Goal: Task Accomplishment & Management: Complete application form

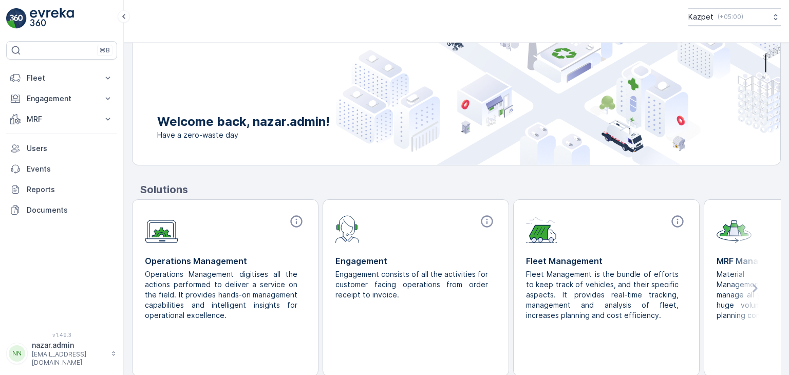
scroll to position [77, 0]
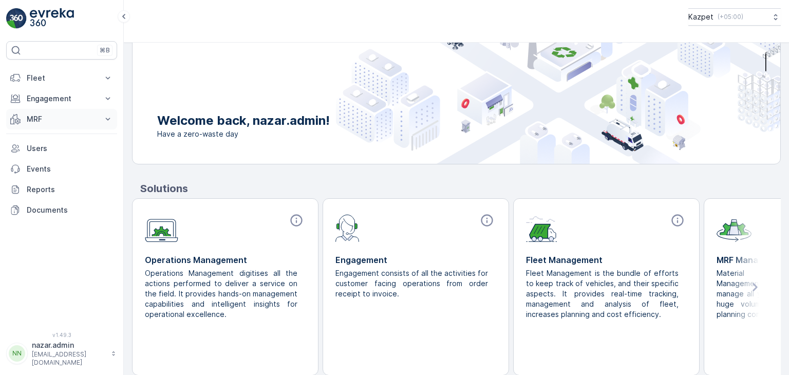
click at [65, 118] on p "MRF" at bounding box center [62, 119] width 70 height 10
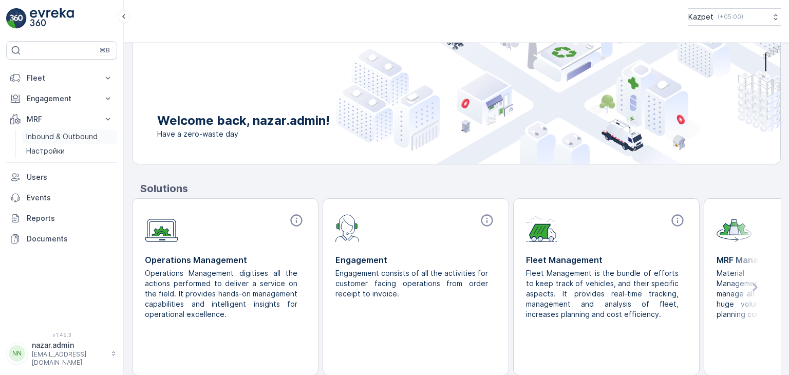
click at [64, 142] on link "Inbound & Outbound" at bounding box center [69, 136] width 95 height 14
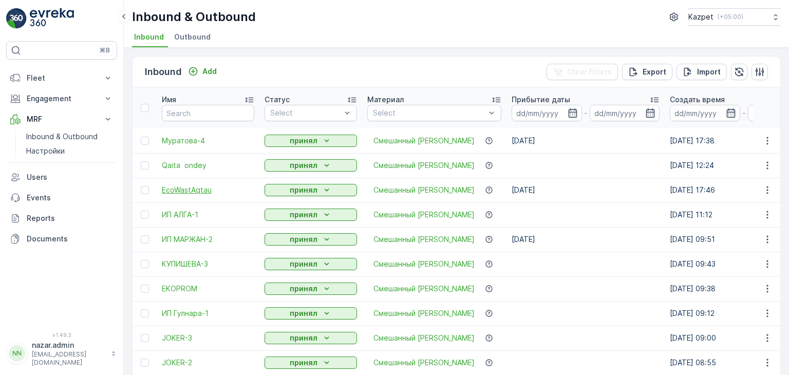
click at [174, 190] on span "EcoWastAqtau" at bounding box center [208, 190] width 92 height 10
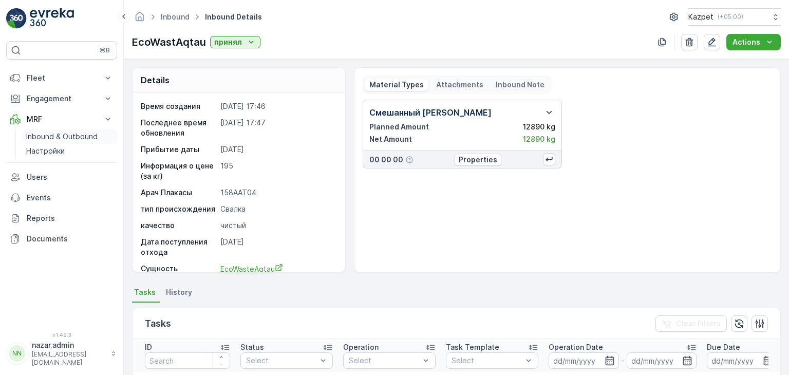
click at [69, 136] on p "Inbound & Outbound" at bounding box center [61, 136] width 71 height 10
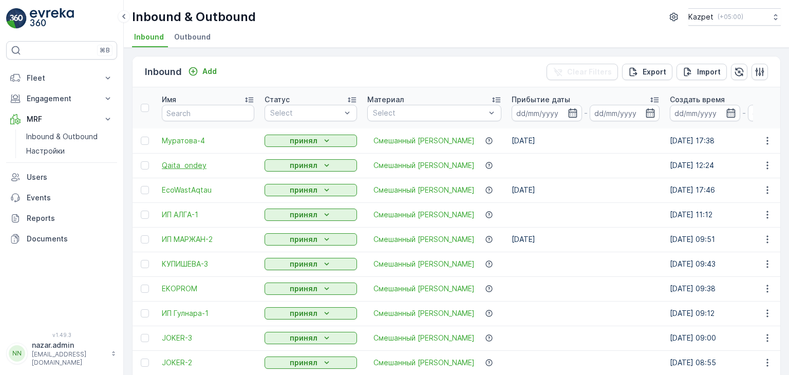
click at [195, 165] on span "Qaita ondey" at bounding box center [208, 165] width 92 height 10
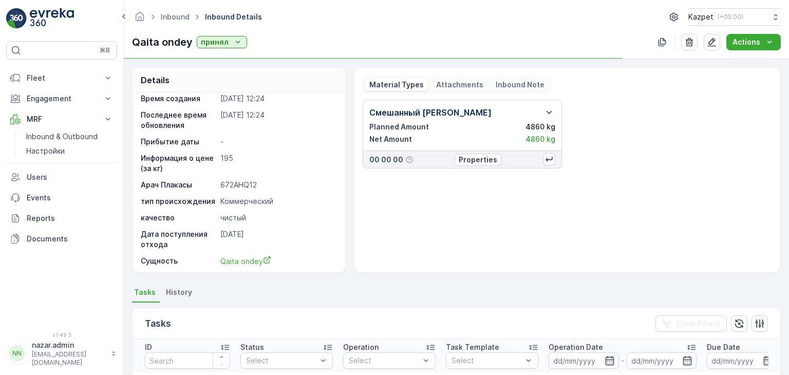
scroll to position [10, 0]
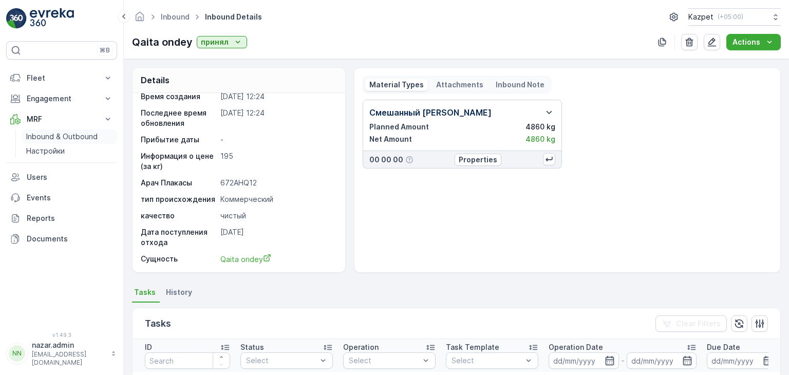
click at [56, 136] on p "Inbound & Outbound" at bounding box center [61, 136] width 71 height 10
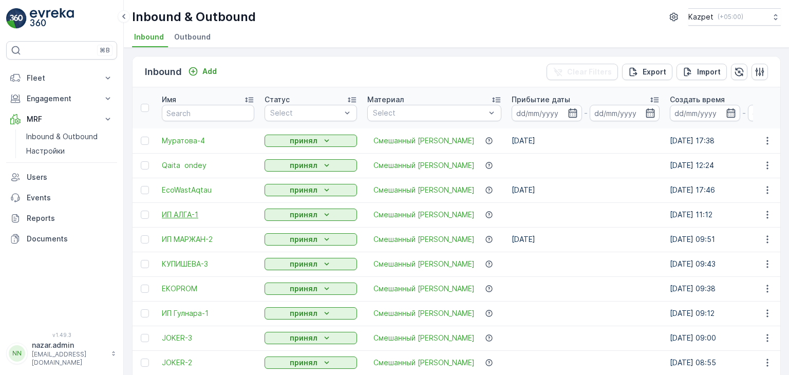
click at [181, 215] on span "ИП АЛГА-1" at bounding box center [208, 214] width 92 height 10
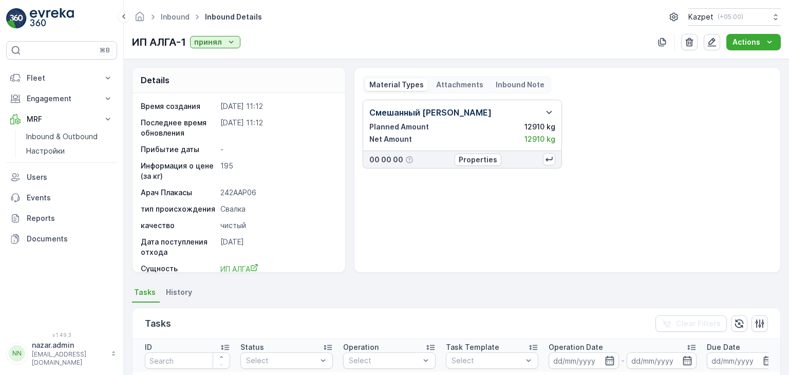
scroll to position [10, 0]
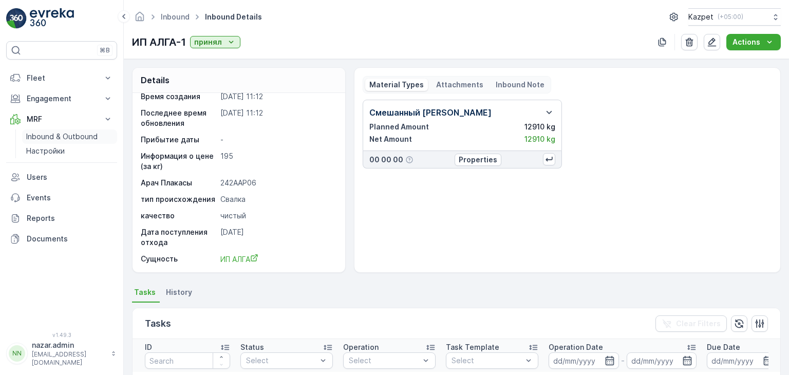
click at [55, 136] on p "Inbound & Outbound" at bounding box center [61, 136] width 71 height 10
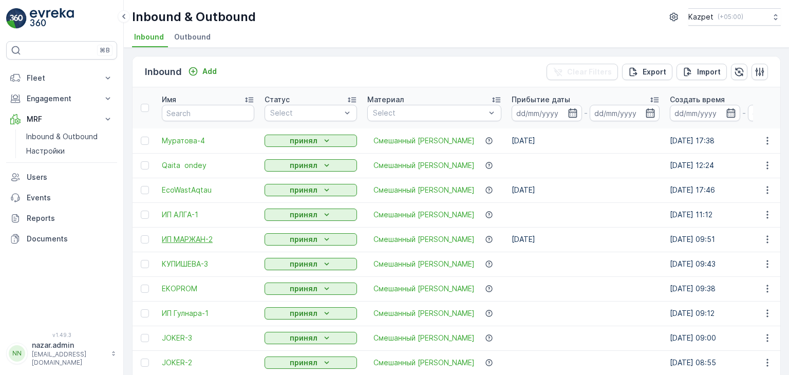
click at [181, 240] on span "ИП МАРЖАН-2" at bounding box center [208, 239] width 92 height 10
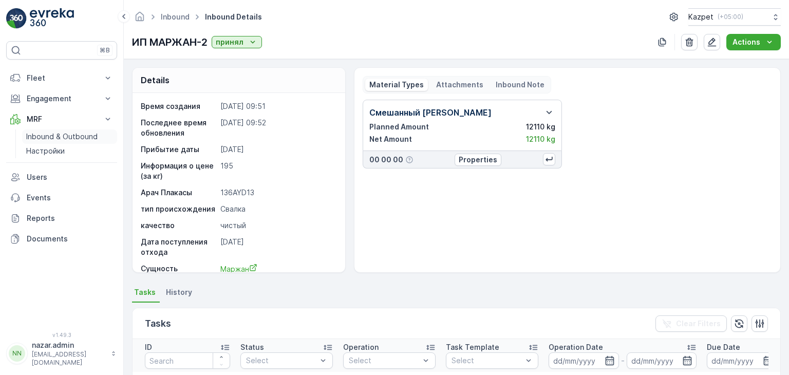
click at [44, 135] on p "Inbound & Outbound" at bounding box center [61, 136] width 71 height 10
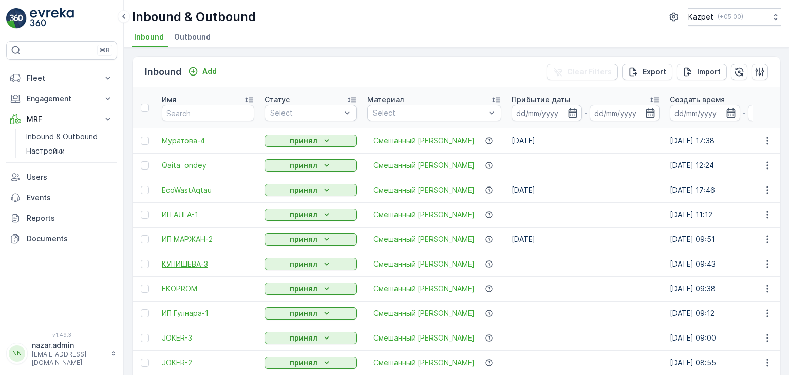
click at [197, 263] on span "КУПИШЕВА-3" at bounding box center [208, 264] width 92 height 10
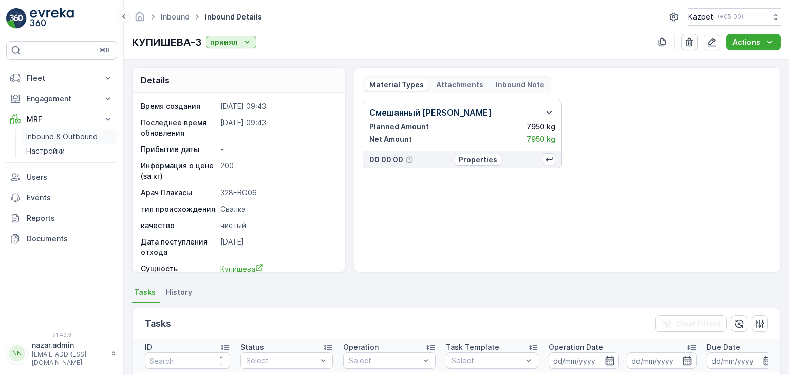
click at [60, 131] on p "Inbound & Outbound" at bounding box center [61, 136] width 71 height 10
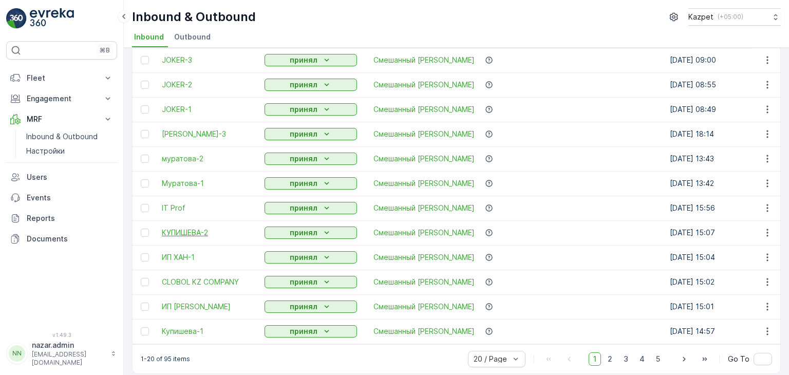
scroll to position [289, 0]
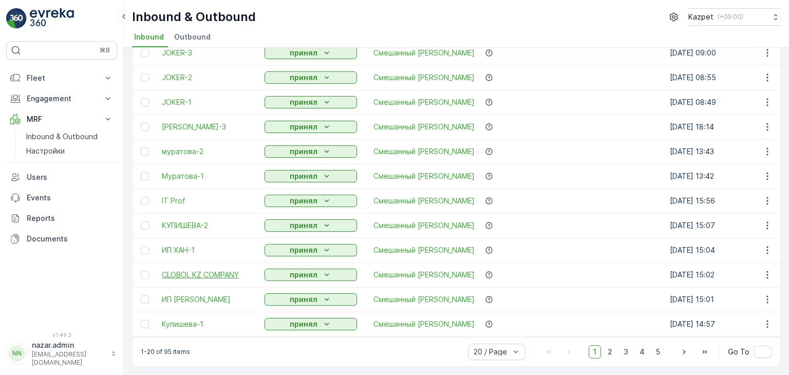
click at [211, 272] on span "CLOBOL KZ COMPANY" at bounding box center [208, 275] width 92 height 10
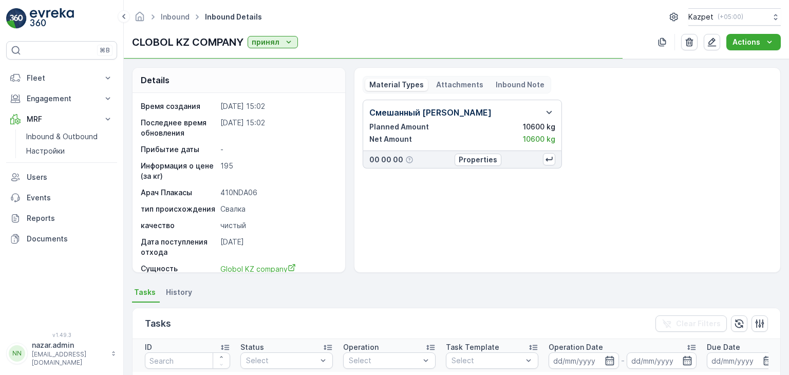
scroll to position [10, 0]
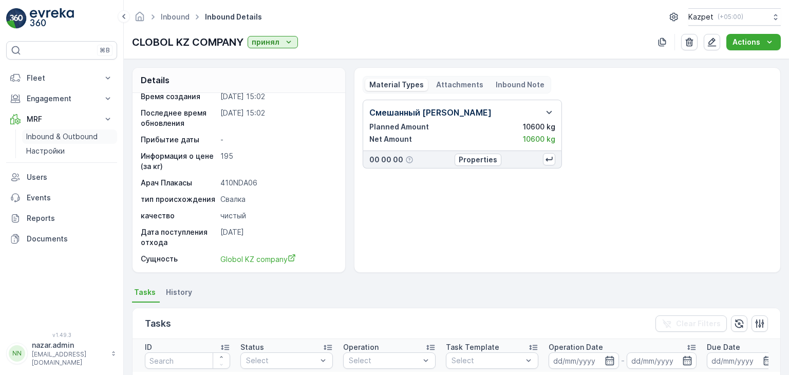
click at [48, 136] on p "Inbound & Outbound" at bounding box center [61, 136] width 71 height 10
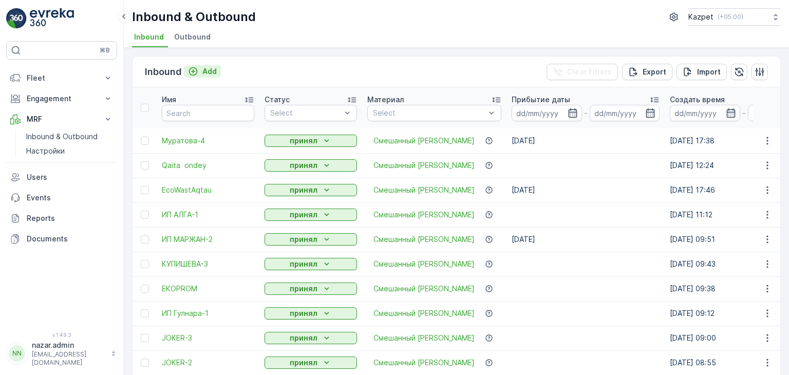
click at [195, 73] on icon "Add" at bounding box center [193, 71] width 9 height 9
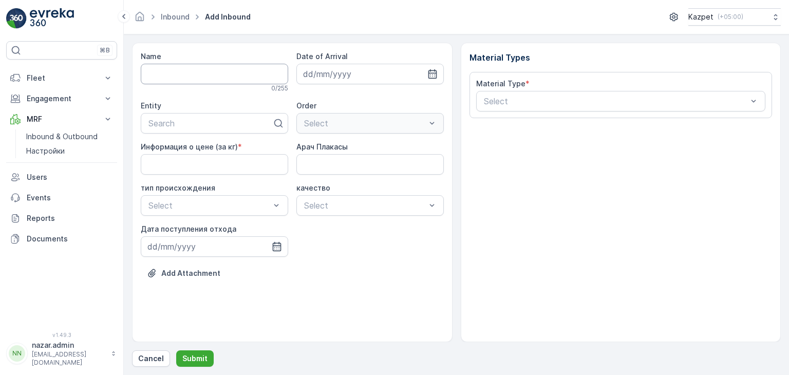
click at [216, 73] on input "Name" at bounding box center [214, 74] width 147 height 21
type input "М"
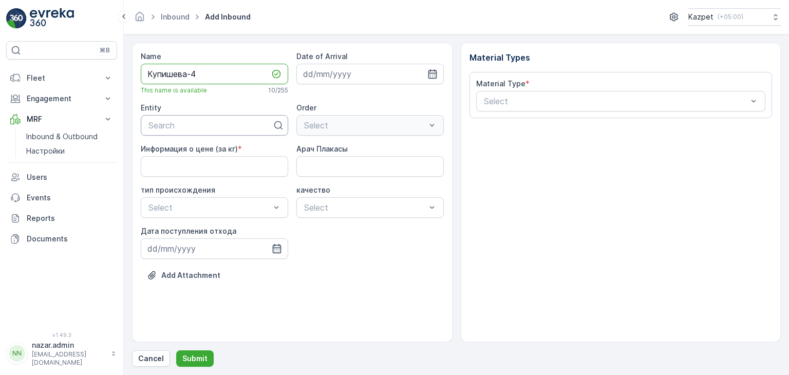
type input "Купишева-4"
click at [204, 122] on div at bounding box center [210, 125] width 126 height 9
type input "ку"
click at [200, 150] on div "Купишева" at bounding box center [214, 150] width 135 height 9
click at [434, 74] on icon "button" at bounding box center [432, 74] width 10 height 10
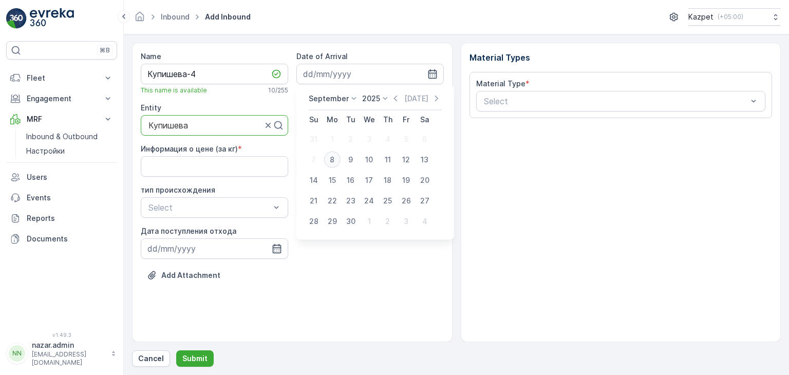
click at [331, 161] on div "8" at bounding box center [332, 159] width 16 height 16
type input "[DATE]"
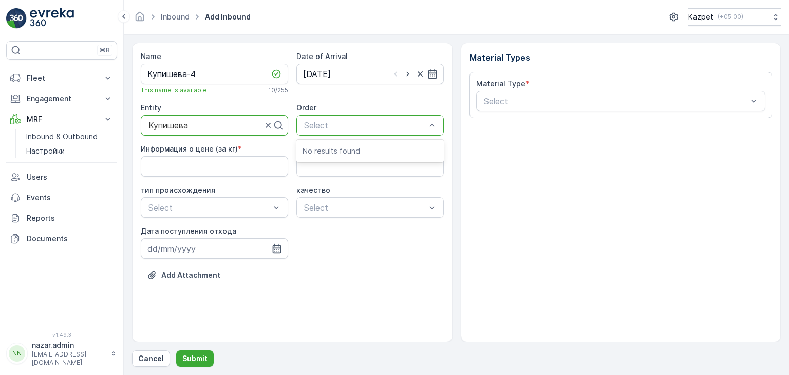
click at [388, 126] on div at bounding box center [365, 125] width 124 height 9
click at [179, 163] on кг\) "Информация о цене (за кг)" at bounding box center [214, 166] width 147 height 21
type кг\) "195"
click at [328, 171] on Плакасы "Арач Плакасы" at bounding box center [369, 166] width 147 height 21
type Плакасы "498ABS06"
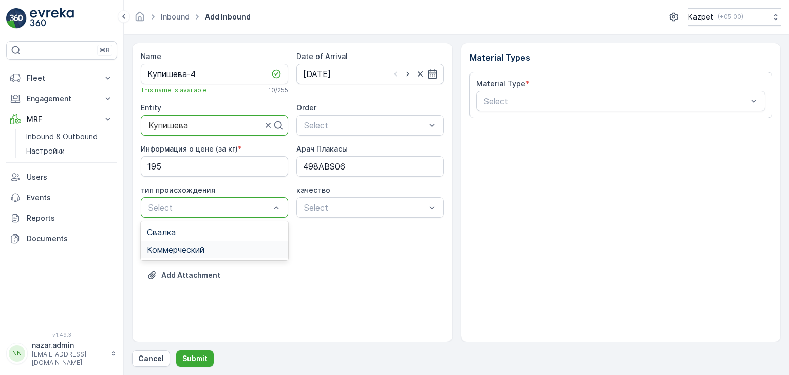
click at [202, 253] on span "Коммерческий" at bounding box center [176, 249] width 58 height 9
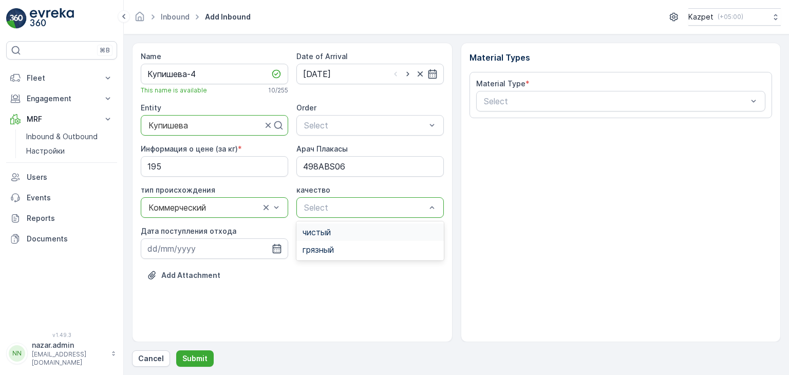
click at [339, 231] on div "чистый" at bounding box center [369, 231] width 135 height 9
click at [279, 249] on icon "button" at bounding box center [277, 248] width 10 height 10
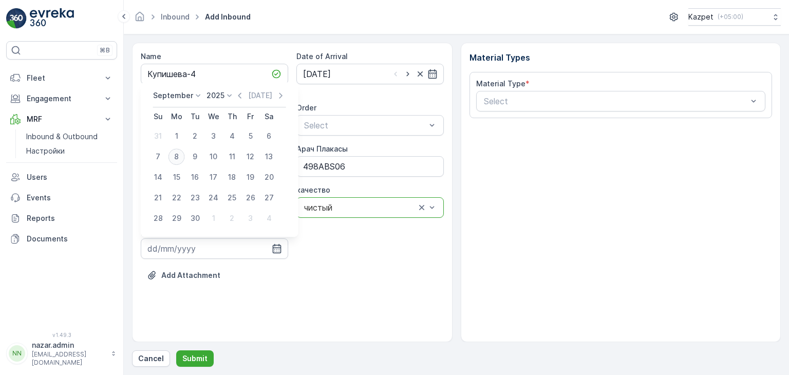
click at [181, 157] on div "8" at bounding box center [176, 156] width 16 height 16
type input "[DATE]"
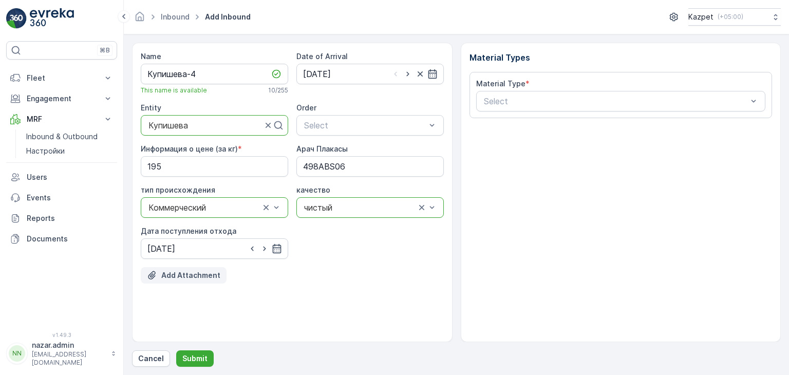
click at [190, 275] on p "Add Attachment" at bounding box center [190, 275] width 59 height 10
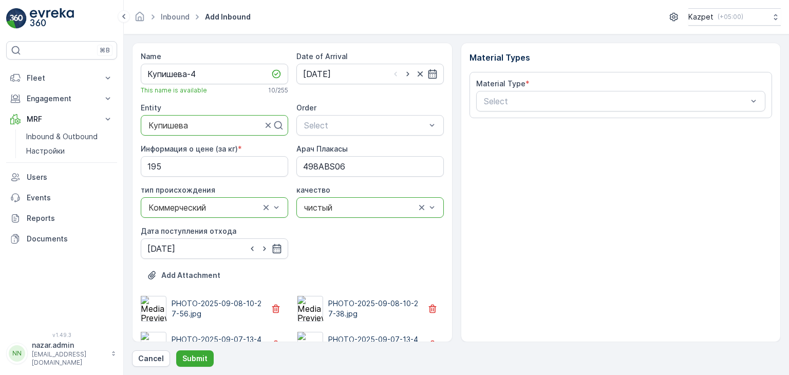
scroll to position [60, 0]
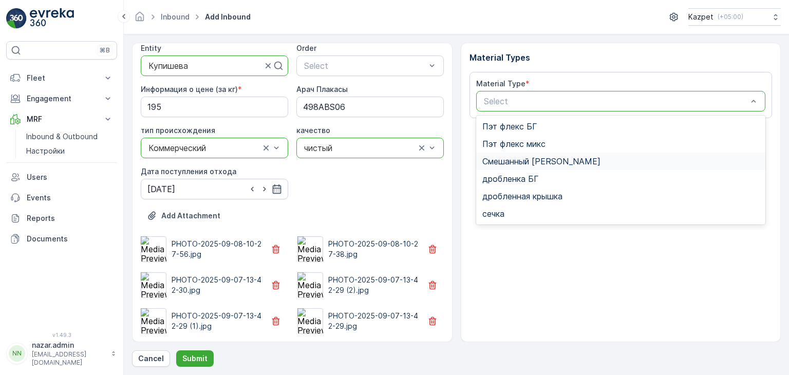
click at [508, 163] on span "Смешанный [PERSON_NAME]" at bounding box center [541, 161] width 118 height 9
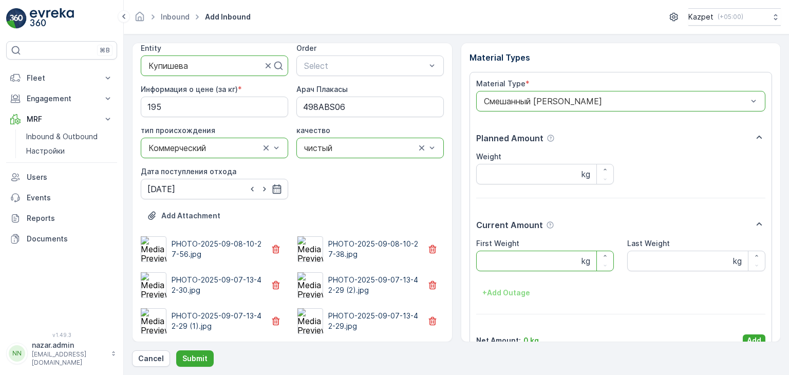
click at [509, 262] on Weight "First Weight" at bounding box center [545, 261] width 138 height 21
type Weight "21480"
click at [643, 263] on Weight "Last Weight" at bounding box center [696, 261] width 138 height 21
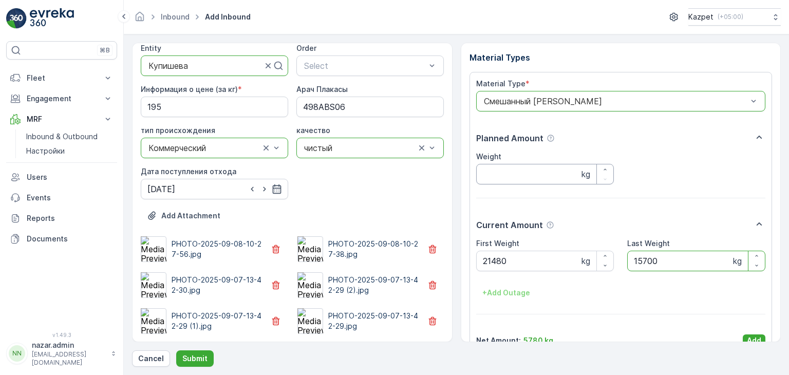
type Weight "15700"
click at [503, 174] on input "Weight" at bounding box center [545, 174] width 138 height 21
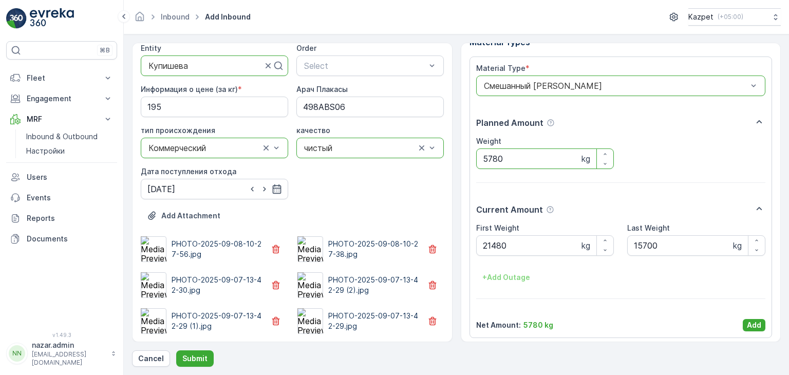
scroll to position [20, 0]
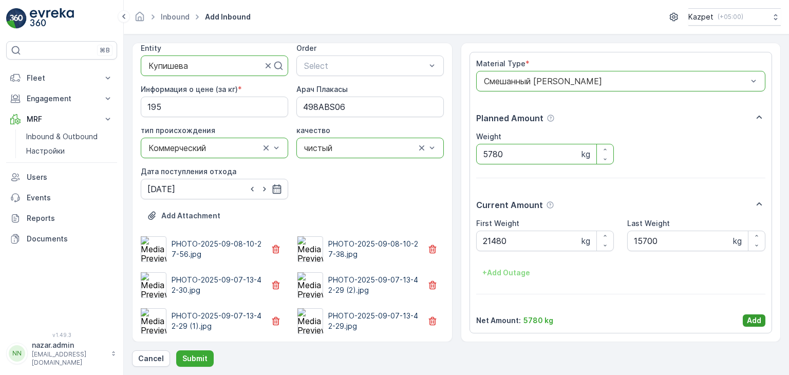
type input "5780"
click at [756, 319] on p "Add" at bounding box center [754, 320] width 14 height 10
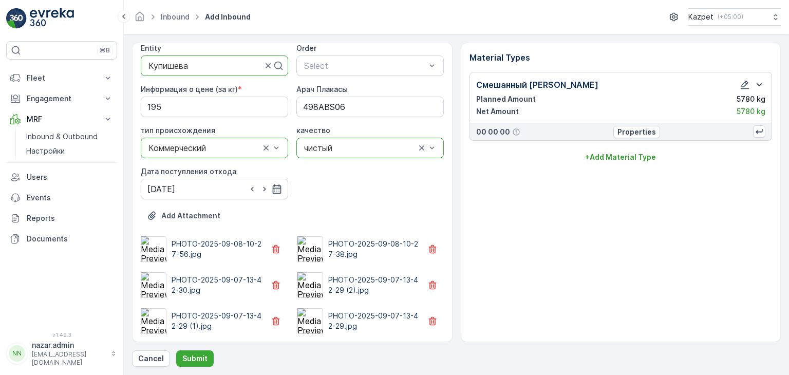
scroll to position [0, 0]
click at [199, 359] on p "Submit" at bounding box center [194, 358] width 25 height 10
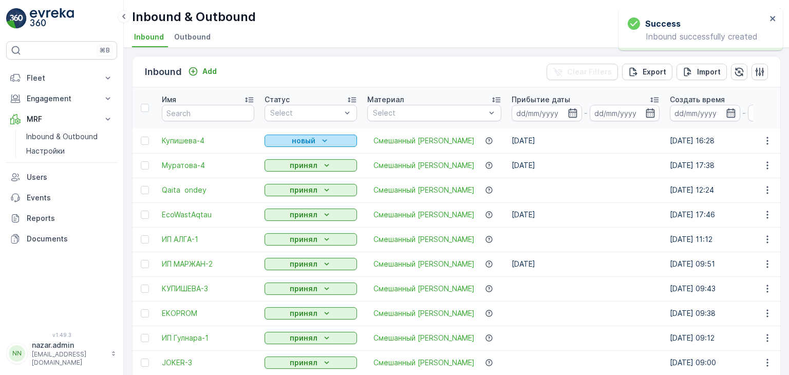
click at [301, 142] on p "новый" at bounding box center [304, 141] width 24 height 10
click at [284, 171] on span "принял" at bounding box center [283, 170] width 25 height 10
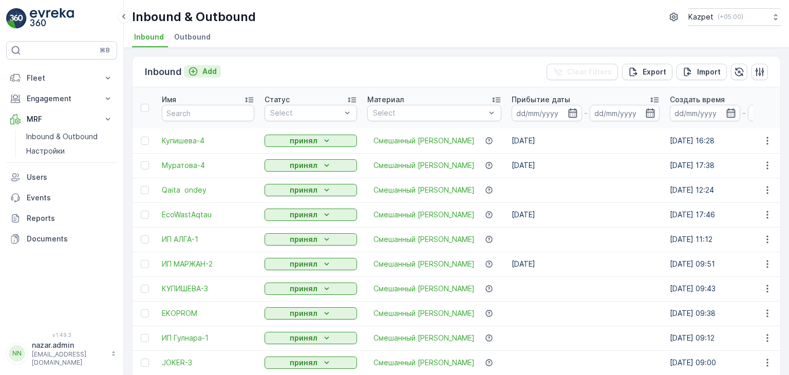
click at [190, 70] on icon "Add" at bounding box center [193, 71] width 10 height 10
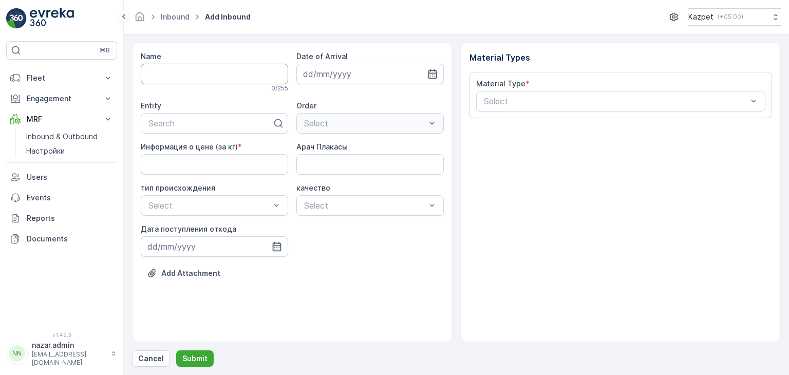
click at [182, 72] on input "Name" at bounding box center [214, 74] width 147 height 21
type input "Globol kz"
click at [179, 131] on div "Search" at bounding box center [214, 125] width 147 height 21
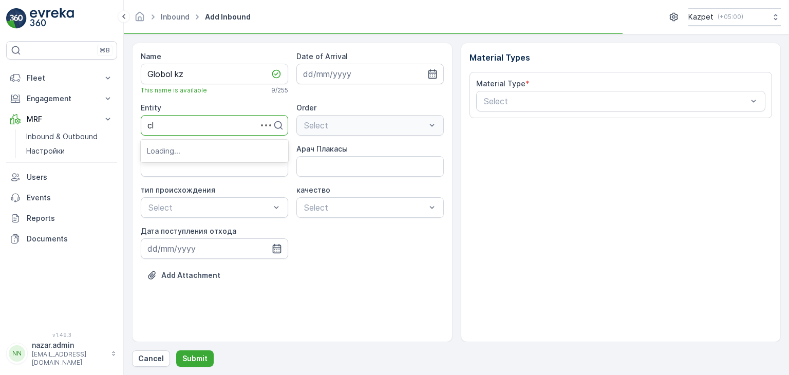
type input "clo"
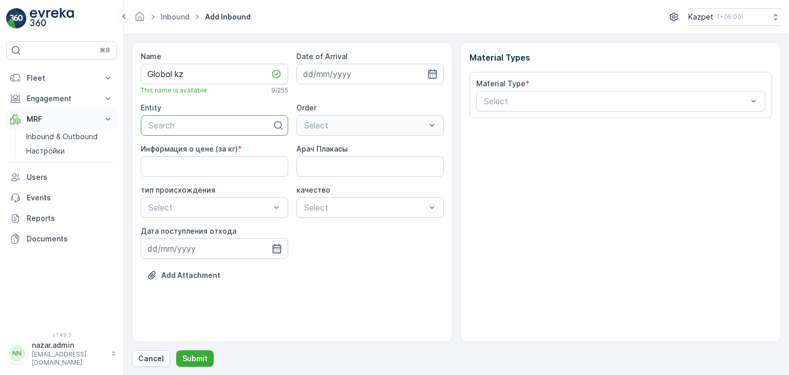
drag, startPoint x: 169, startPoint y: 130, endPoint x: 65, endPoint y: 113, distance: 105.5
click at [65, 113] on div "⌘B Fleet Live Tracking Track History Fleet Engagement Entities Contacts Service…" at bounding box center [394, 187] width 789 height 375
type input "G"
click at [192, 154] on span "Globol KZ company" at bounding box center [184, 150] width 75 height 9
click at [242, 166] on кг\) "Информация о цене (за кг)" at bounding box center [214, 166] width 147 height 21
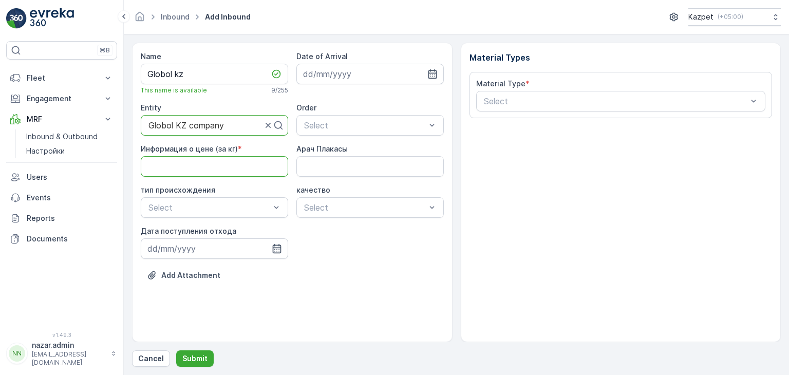
type кг\) "195"
click at [322, 168] on Плакасы "Арач Плакасы" at bounding box center [369, 166] width 147 height 21
type Плакасы "707DAR13"
click at [201, 236] on div "Свалка" at bounding box center [214, 231] width 135 height 9
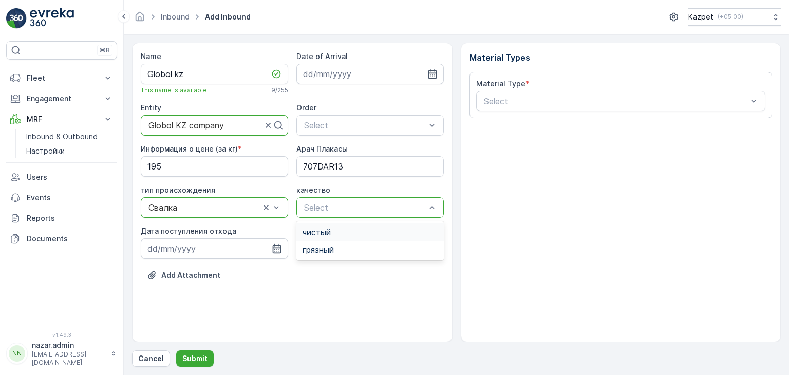
drag, startPoint x: 337, startPoint y: 233, endPoint x: 330, endPoint y: 238, distance: 8.8
click at [336, 234] on div "чистый" at bounding box center [369, 231] width 135 height 9
click at [277, 249] on icon "button" at bounding box center [277, 248] width 10 height 10
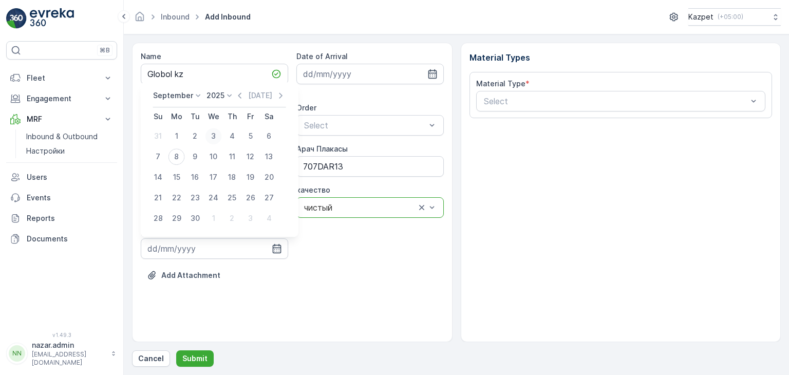
click at [214, 133] on div "3" at bounding box center [213, 136] width 16 height 16
type input "[DATE]"
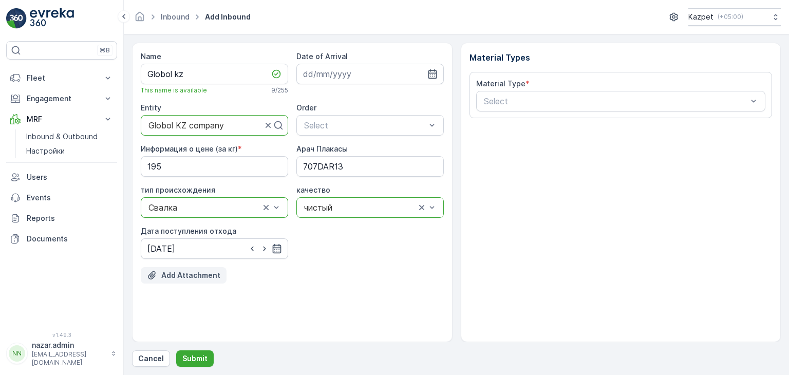
click at [172, 280] on button "Add Attachment" at bounding box center [184, 275] width 86 height 16
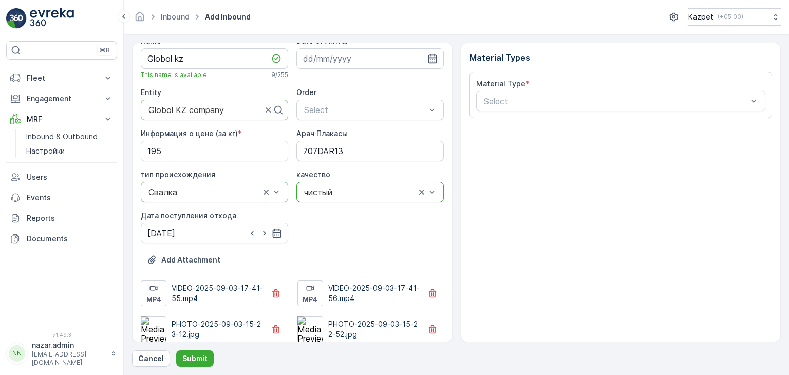
scroll to position [24, 0]
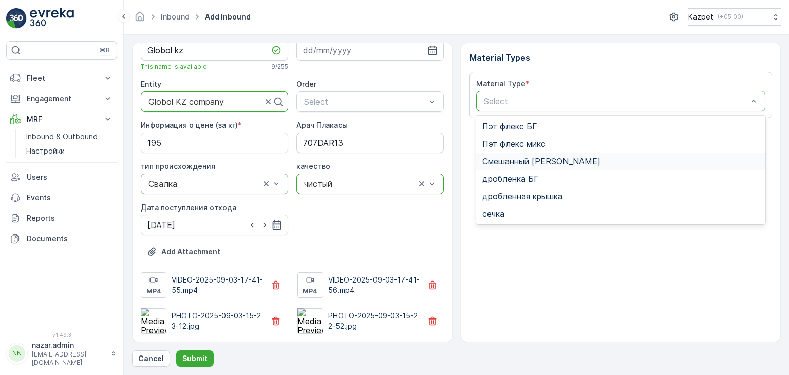
click at [521, 159] on span "Смешанный [PERSON_NAME]" at bounding box center [541, 161] width 118 height 9
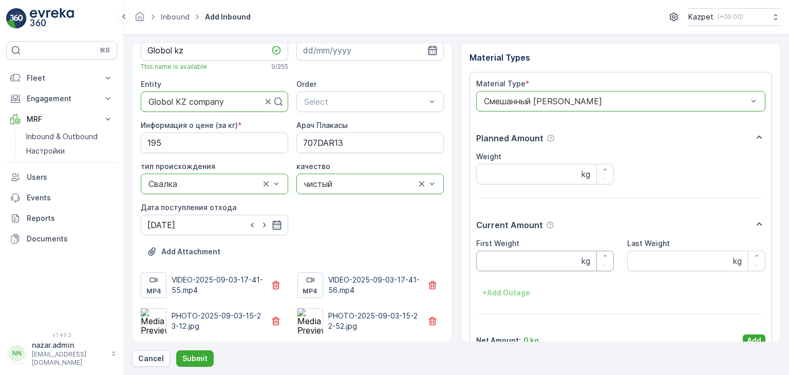
click at [518, 263] on Weight "First Weight" at bounding box center [545, 261] width 138 height 21
click at [515, 265] on Weight "First Weight" at bounding box center [545, 261] width 138 height 21
type Weight "30340"
click at [654, 268] on Weight "Last Weight" at bounding box center [696, 261] width 138 height 21
type Weight "17620"
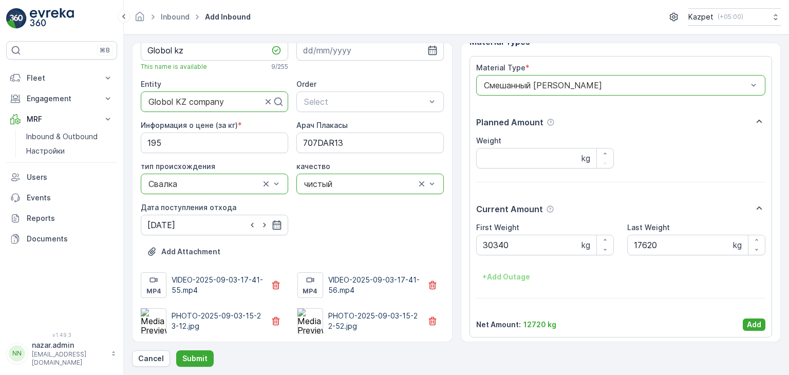
scroll to position [20, 0]
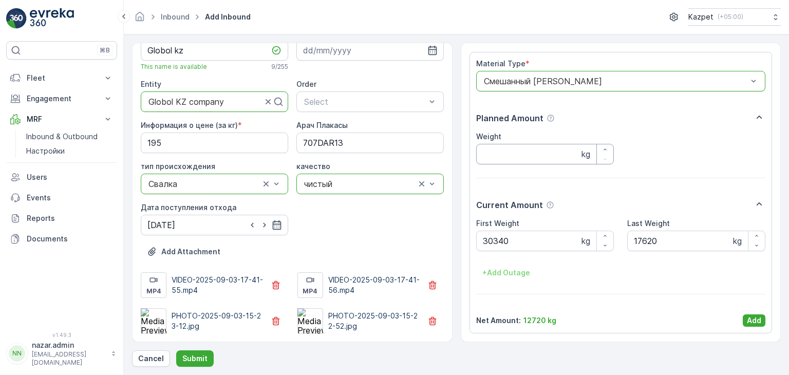
click at [498, 154] on input "Weight" at bounding box center [545, 154] width 138 height 21
type input "12720"
click at [755, 321] on p "Add" at bounding box center [754, 320] width 14 height 10
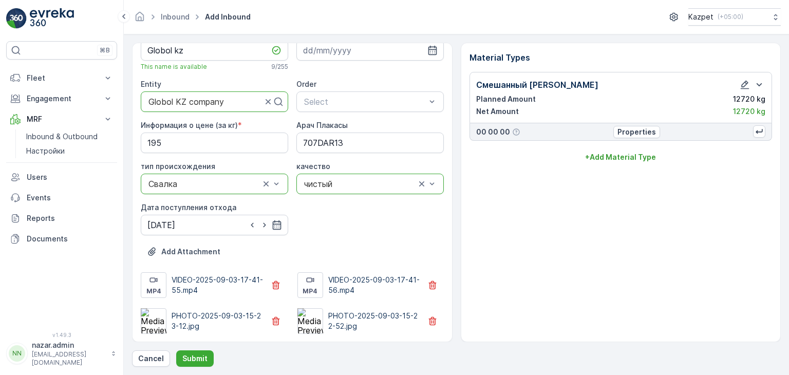
scroll to position [0, 0]
click at [201, 357] on p "Submit" at bounding box center [194, 358] width 25 height 10
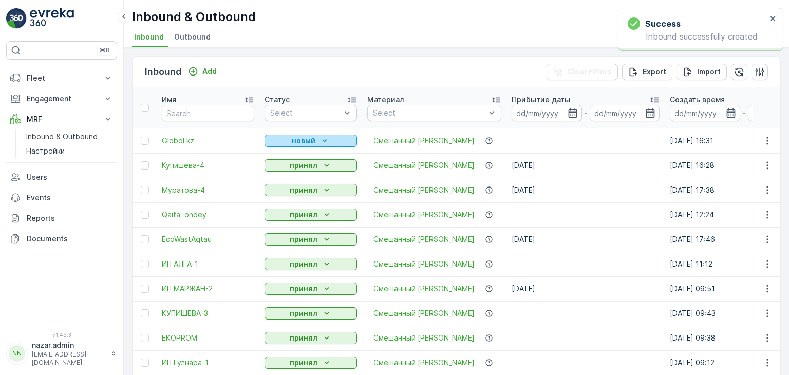
click at [285, 142] on div "новый" at bounding box center [311, 141] width 84 height 10
click at [284, 142] on div "новый" at bounding box center [311, 141] width 84 height 10
click at [280, 170] on span "принял" at bounding box center [283, 170] width 25 height 10
click at [195, 216] on span "Qaita ondey" at bounding box center [208, 214] width 92 height 10
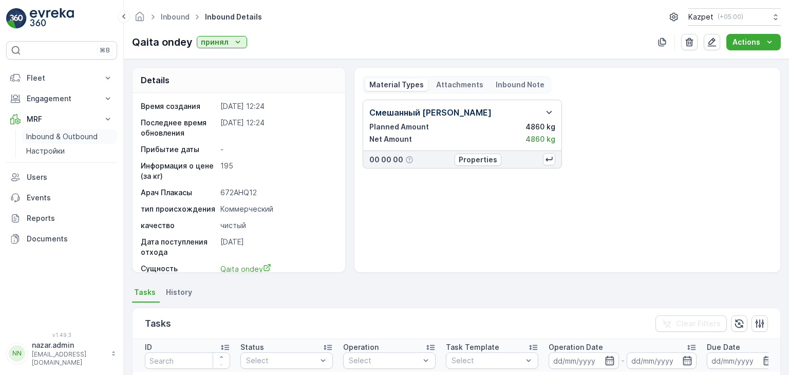
click at [87, 135] on p "Inbound & Outbound" at bounding box center [61, 136] width 71 height 10
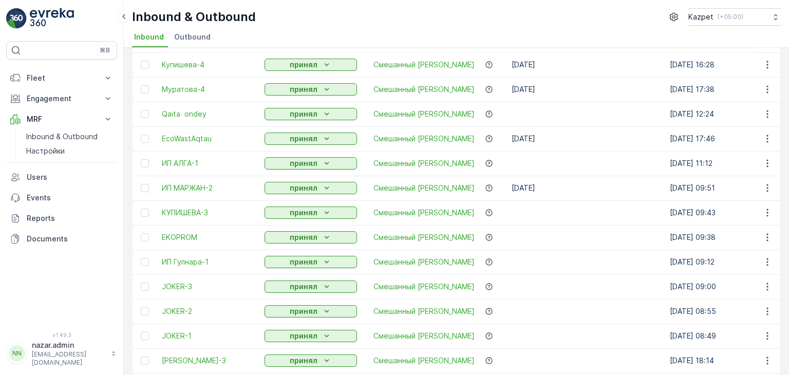
scroll to position [84, 0]
